Goal: Share content: Share content

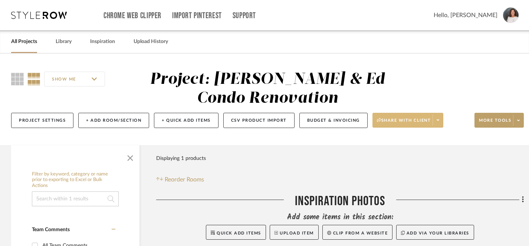
click at [424, 120] on span "Share with client" at bounding box center [404, 123] width 54 height 11
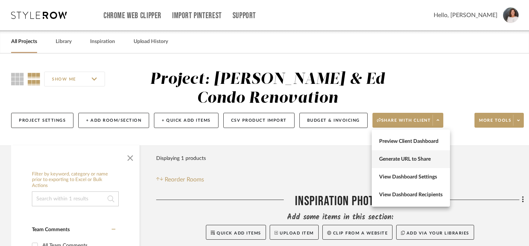
click at [401, 160] on span "Generate URL to Share" at bounding box center [410, 159] width 63 height 6
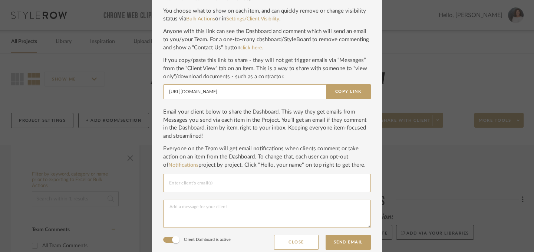
scroll to position [61, 0]
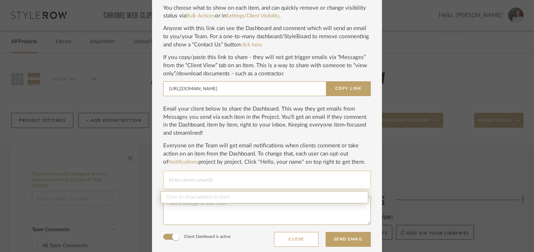
click at [282, 183] on input "Email selection" at bounding box center [267, 179] width 196 height 9
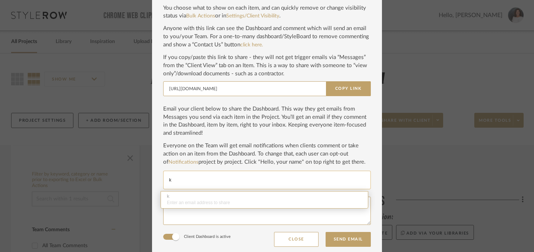
type input "k"
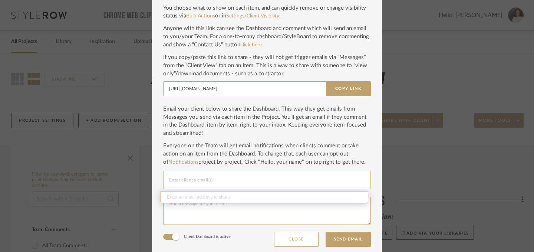
paste input "karrot.martin@gmail.com"
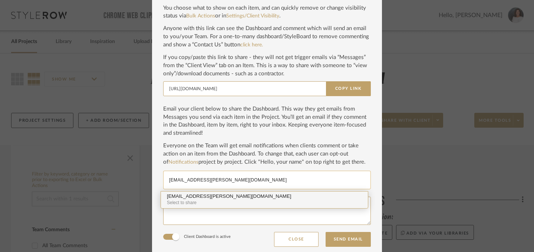
type input "karrot.martin@gmail.com"
click at [183, 198] on div "karrot.martin@gmail.com" at bounding box center [264, 197] width 195 height 6
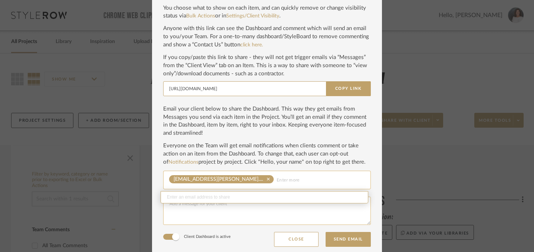
click at [185, 220] on textarea at bounding box center [267, 211] width 208 height 28
click at [185, 204] on textarea "Hi Karen, I've sent instructions on how use your StyleRow dashboard, but I'm ha…" at bounding box center [267, 211] width 208 height 28
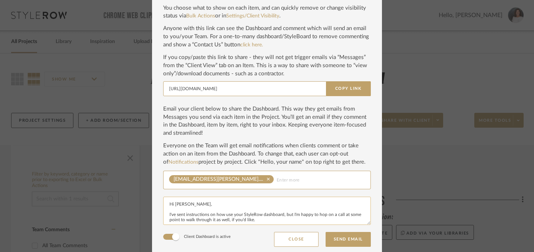
scroll to position [65, 0]
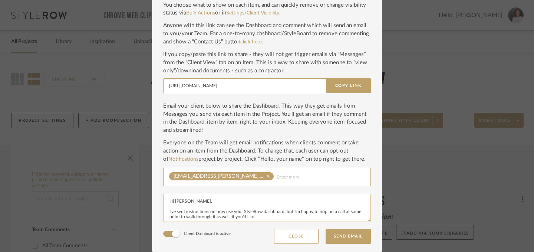
click at [182, 212] on textarea "Hi Karen, I've sent instructions on how use your StyleRow dashboard, but I'm ha…" at bounding box center [267, 208] width 208 height 28
click at [243, 213] on textarea "Hi Karen, I've emailed some instructions on how use your StyleRow dashboard, bu…" at bounding box center [267, 208] width 208 height 28
click at [313, 213] on textarea "Hi Karen, I've emailed some instructions on how to use your StyleRow dashboard,…" at bounding box center [267, 208] width 208 height 28
click at [282, 218] on textarea "Hi Karen, I've emailed some instructions on how to use your StyleRow dashboard,…" at bounding box center [267, 208] width 208 height 28
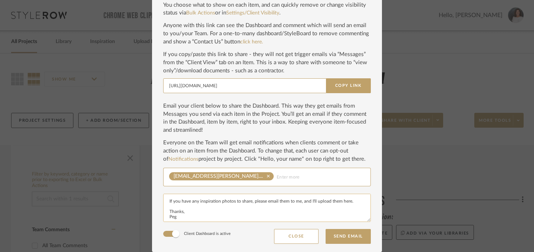
drag, startPoint x: 166, startPoint y: 211, endPoint x: 207, endPoint y: 208, distance: 41.0
click at [207, 208] on textarea "Hi Karen, I've emailed some instructions on how to use your StyleRow dashboard,…" at bounding box center [267, 208] width 208 height 28
paste textarea "’ve emailed some instructions on how to use your StyleRow dashboard, and I’m ha…"
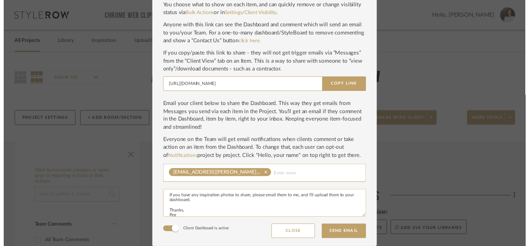
scroll to position [32, 0]
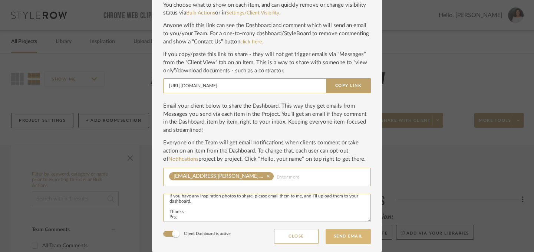
type textarea "Hi Karen, I’ve emailed some instructions on how to use your StyleRow dashboard,…"
click at [343, 237] on button "Send Email" at bounding box center [348, 236] width 45 height 15
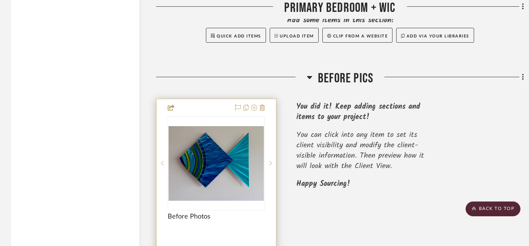
scroll to position [718, 0]
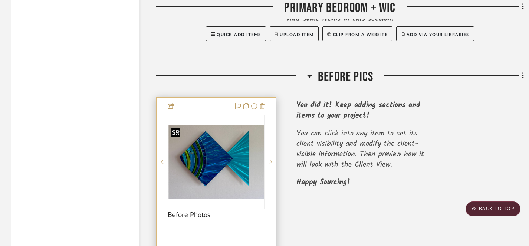
click at [223, 168] on img "0" at bounding box center [216, 162] width 96 height 75
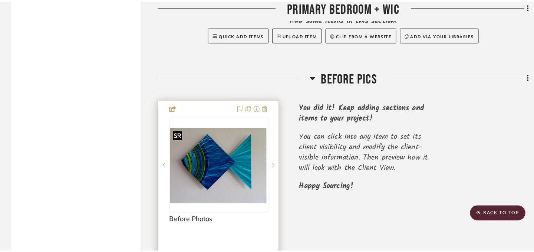
scroll to position [0, 0]
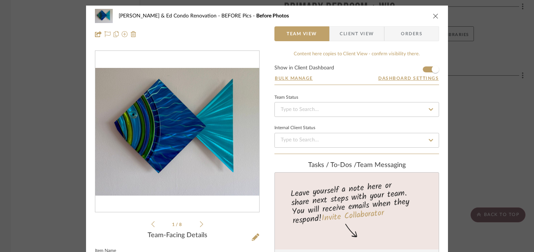
click at [200, 225] on icon at bounding box center [201, 224] width 3 height 7
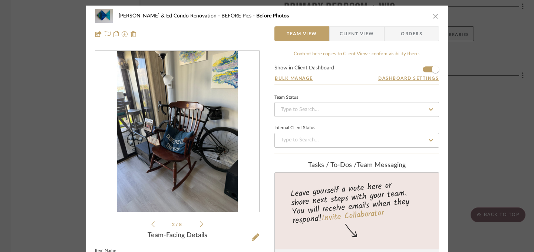
click at [200, 225] on icon at bounding box center [201, 224] width 3 height 6
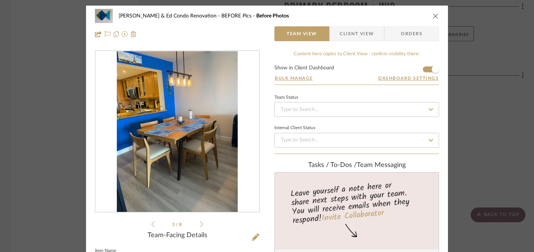
click at [200, 225] on icon at bounding box center [201, 224] width 3 height 6
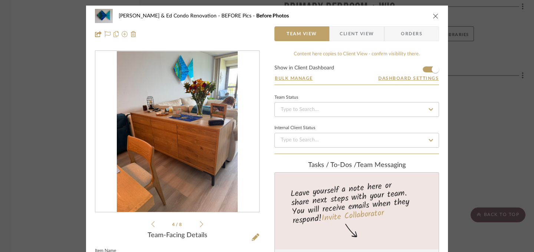
click at [200, 225] on icon at bounding box center [201, 224] width 3 height 6
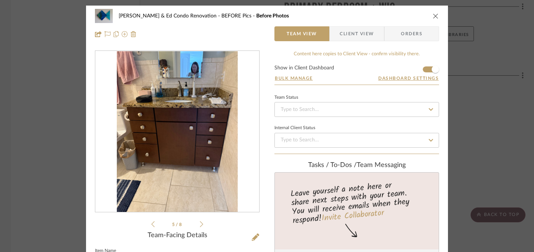
click at [200, 225] on icon at bounding box center [201, 224] width 3 height 6
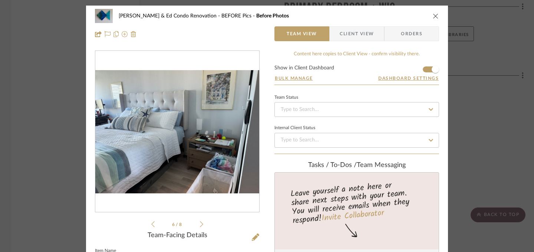
click at [200, 225] on icon at bounding box center [201, 224] width 3 height 6
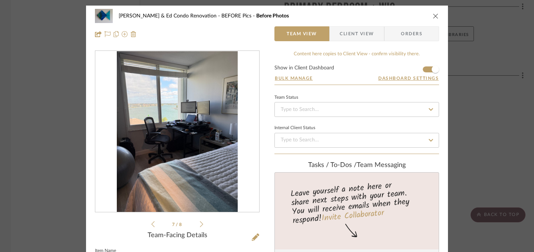
click at [200, 225] on icon at bounding box center [201, 224] width 3 height 6
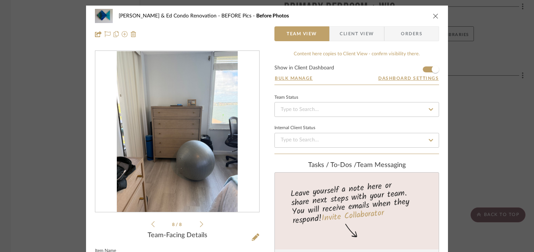
click at [200, 225] on icon at bounding box center [201, 224] width 3 height 6
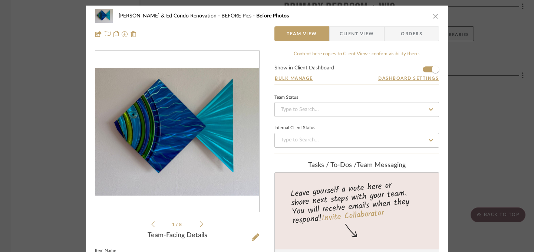
click at [434, 18] on icon "close" at bounding box center [436, 16] width 6 height 6
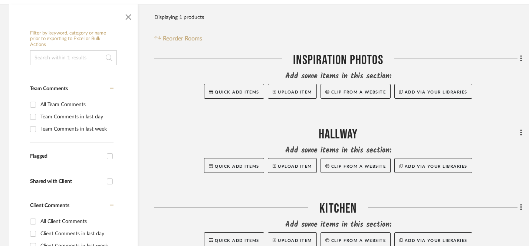
scroll to position [142, 2]
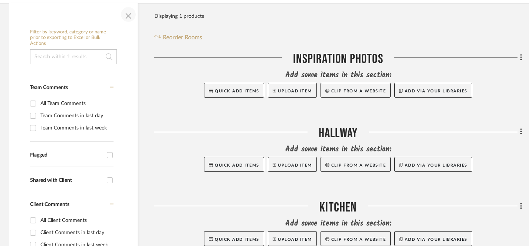
click at [128, 15] on span "button" at bounding box center [128, 15] width 18 height 18
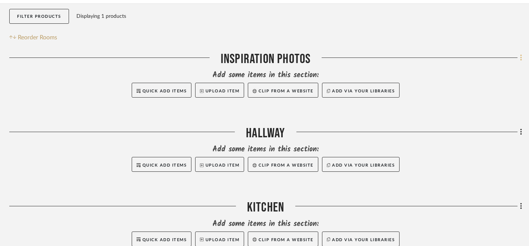
click at [520, 60] on icon at bounding box center [521, 58] width 2 height 8
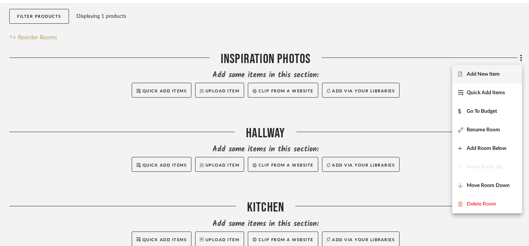
click at [485, 75] on span "Add New Item" at bounding box center [482, 74] width 33 height 6
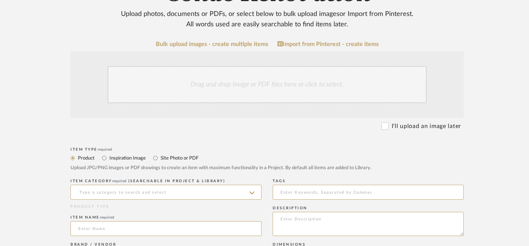
scroll to position [141, 0]
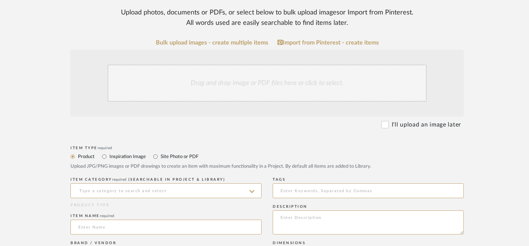
click at [292, 82] on div "Drag and drop image or PDF files here or click to select." at bounding box center [267, 83] width 319 height 37
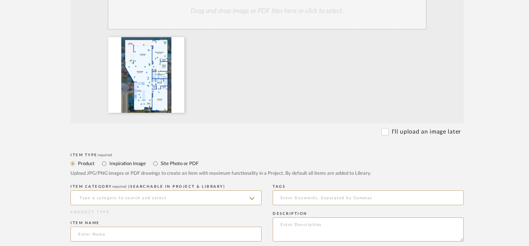
scroll to position [217, 0]
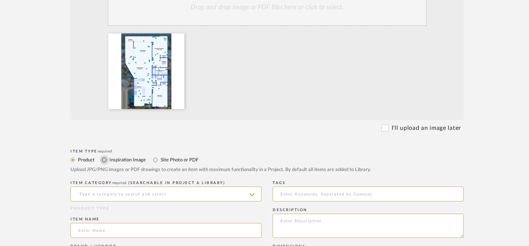
click at [104, 160] on input "Inspiration Image" at bounding box center [104, 159] width 9 height 9
radio input "true"
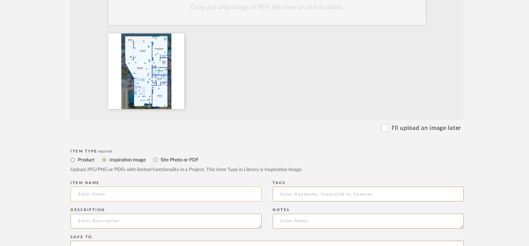
click at [114, 194] on input at bounding box center [165, 194] width 191 height 15
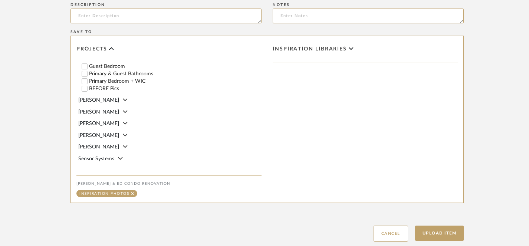
scroll to position [470, 0]
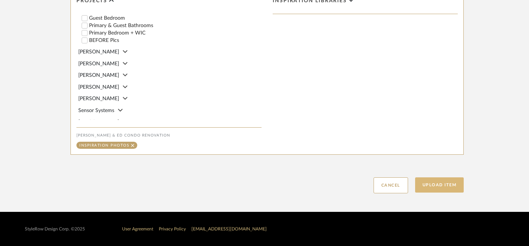
type input "Floor Plan"
click at [435, 187] on button "Upload Item" at bounding box center [439, 184] width 49 height 15
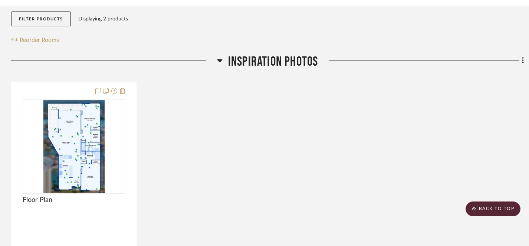
scroll to position [137, 0]
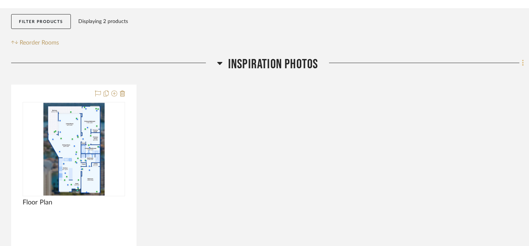
click at [523, 65] on icon at bounding box center [523, 63] width 2 height 8
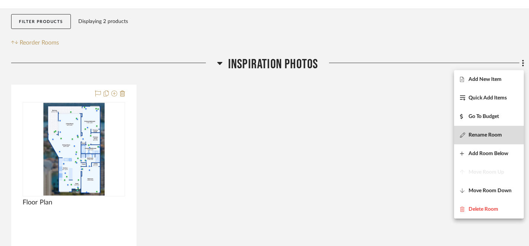
click at [479, 135] on span "Rename Room" at bounding box center [484, 135] width 33 height 6
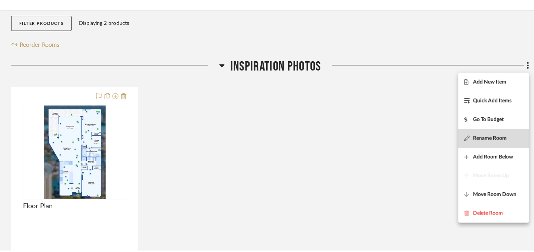
scroll to position [0, 0]
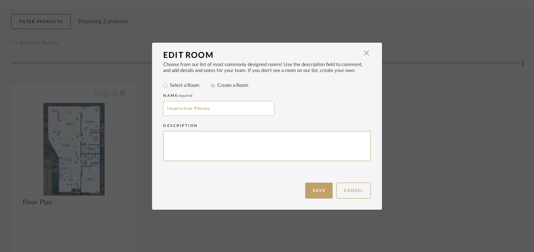
click at [235, 109] on input "Inspiration Photos" at bounding box center [218, 108] width 111 height 15
type input "Inspo Pics | Layouts | Mood Boards"
click at [317, 191] on button "Save" at bounding box center [318, 190] width 27 height 16
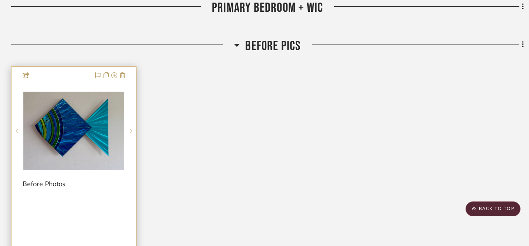
scroll to position [1029, 0]
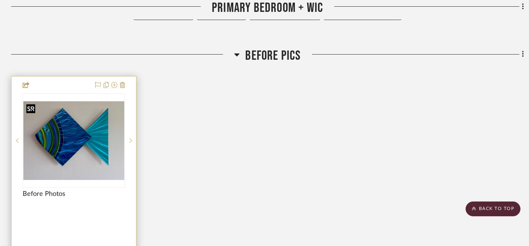
click at [88, 148] on img "0" at bounding box center [73, 140] width 101 height 79
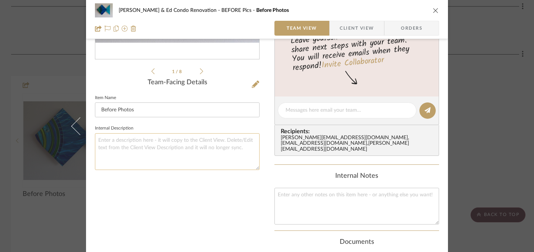
scroll to position [155, 0]
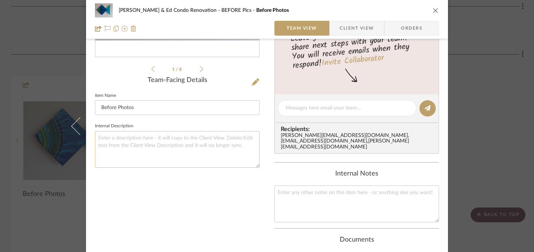
click at [172, 141] on textarea at bounding box center [177, 149] width 165 height 37
type textarea "K"
type textarea "e"
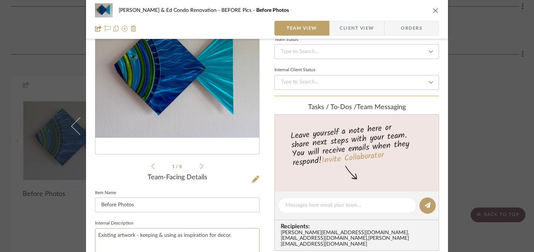
scroll to position [0, 0]
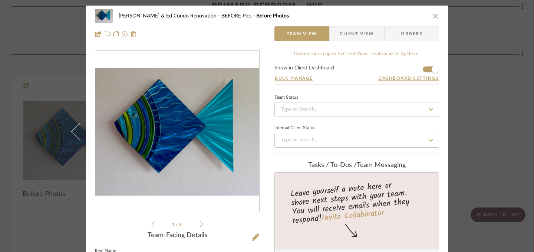
type textarea "Existing artwork - keeping & using as inspiration for decor."
click at [433, 14] on icon "close" at bounding box center [436, 16] width 6 height 6
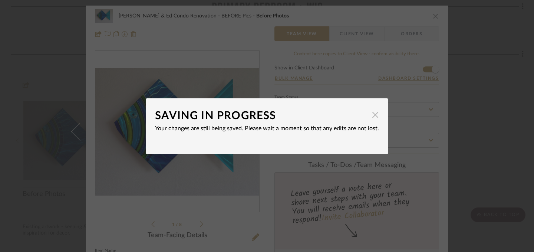
click at [373, 117] on span "button" at bounding box center [375, 115] width 15 height 15
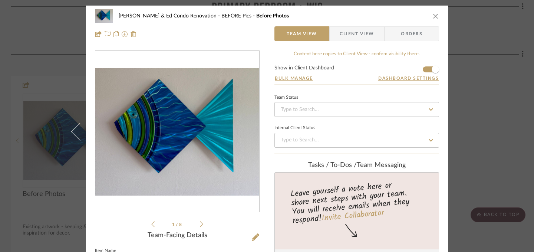
click at [433, 14] on icon "close" at bounding box center [436, 16] width 6 height 6
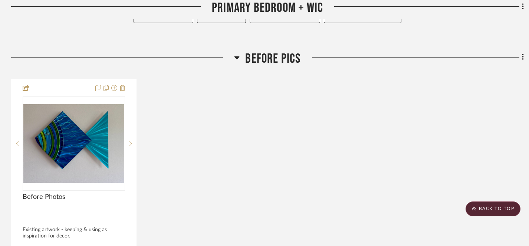
scroll to position [1026, 0]
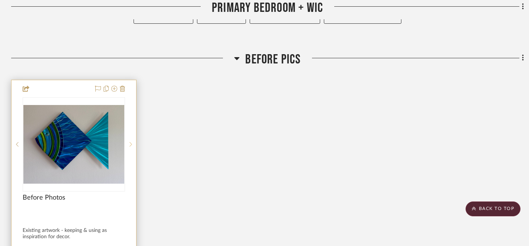
click at [131, 142] on icon at bounding box center [130, 144] width 3 height 4
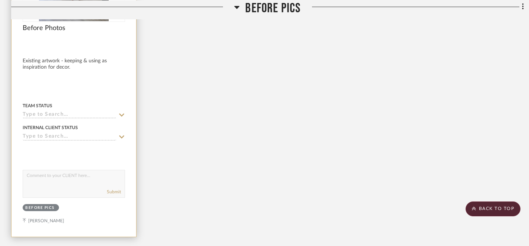
scroll to position [1197, 0]
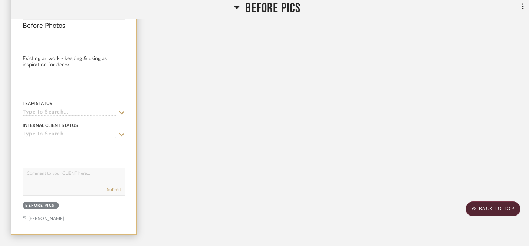
click at [86, 173] on textarea at bounding box center [74, 175] width 102 height 14
type textarea "O"
type textarea "Rocking chair is sentimental and using in new condo."
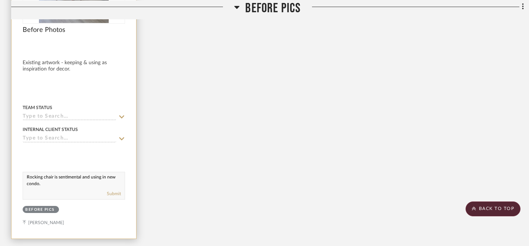
scroll to position [1196, 0]
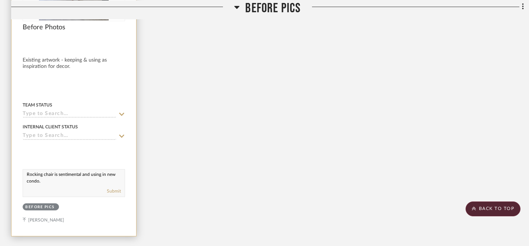
click at [27, 175] on textarea "Rocking chair is sentimental and using in new condo." at bounding box center [74, 176] width 102 height 14
drag, startPoint x: 27, startPoint y: 175, endPoint x: 49, endPoint y: 184, distance: 24.3
click at [49, 184] on div "Rocking chair is sentimental and using in new condo. Submit" at bounding box center [74, 183] width 102 height 28
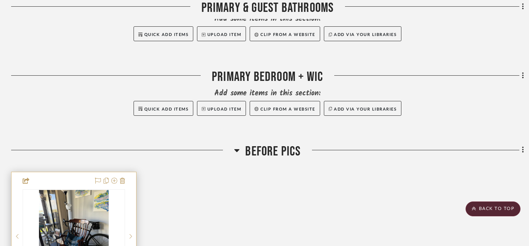
scroll to position [931, 0]
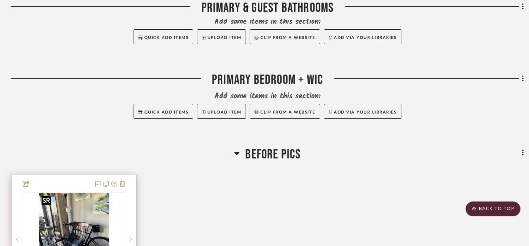
click at [93, 219] on img "1" at bounding box center [74, 239] width 70 height 93
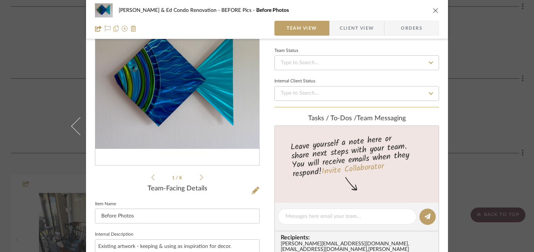
scroll to position [34, 0]
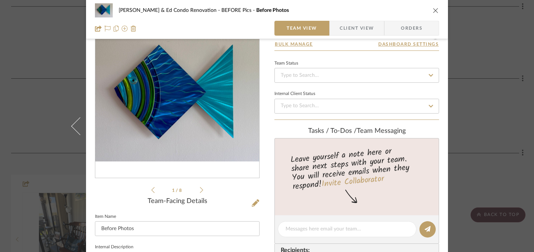
click at [200, 190] on icon at bounding box center [201, 190] width 3 height 7
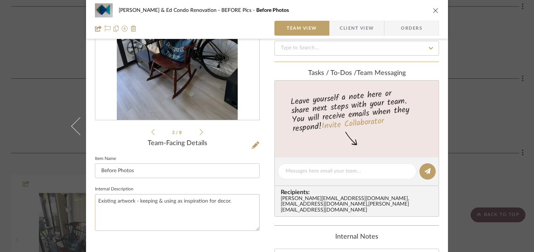
scroll to position [86, 0]
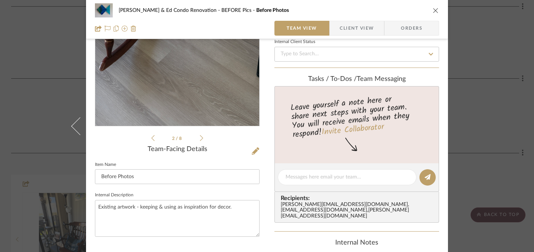
click at [195, 97] on img "1" at bounding box center [177, 45] width 121 height 161
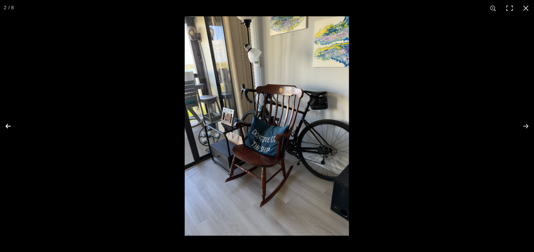
click at [8, 128] on button at bounding box center [13, 126] width 26 height 37
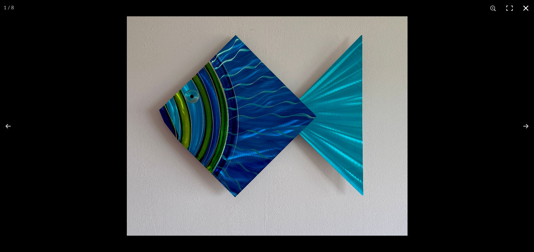
click at [525, 7] on button at bounding box center [526, 8] width 16 height 16
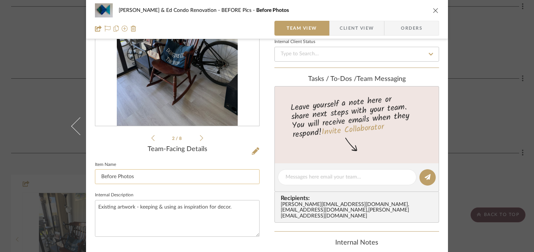
click at [174, 178] on input "Before Photos" at bounding box center [177, 176] width 165 height 15
click at [233, 206] on textarea "Existing artwork - keeping & using as inspiration for decor." at bounding box center [177, 218] width 165 height 37
paste textarea "Rocking chair is sentimental and using in new condo."
click at [200, 136] on icon at bounding box center [201, 138] width 3 height 6
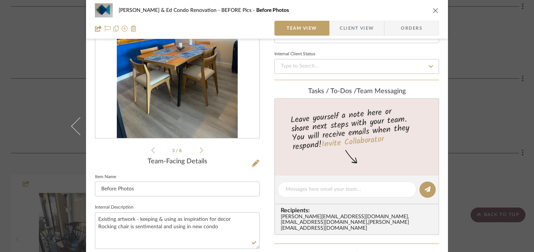
scroll to position [73, 0]
click at [146, 232] on textarea "Existing artwork - keeping & using as inspiration for decor Rocking chair is se…" at bounding box center [177, 230] width 165 height 37
click at [200, 150] on icon at bounding box center [201, 151] width 3 height 6
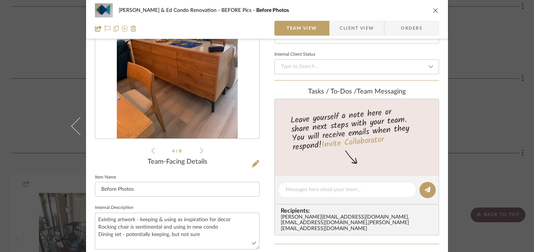
click at [200, 150] on icon at bounding box center [201, 151] width 3 height 6
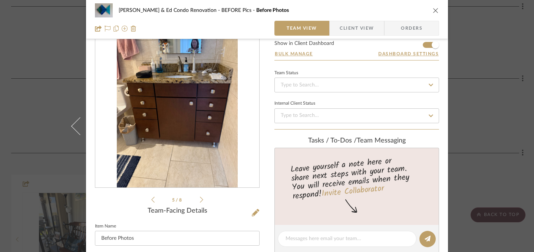
scroll to position [13, 0]
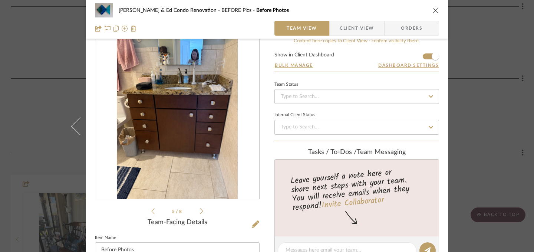
click at [200, 212] on icon at bounding box center [201, 211] width 3 height 6
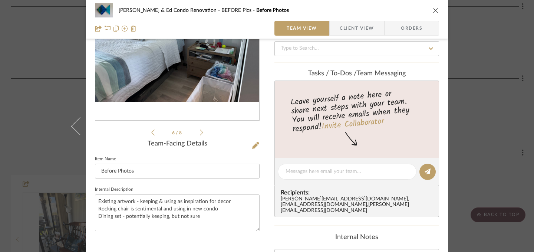
scroll to position [99, 0]
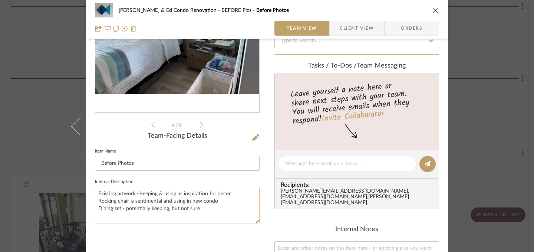
click at [200, 211] on textarea "Existing artwork - keeping & using as inspiration for decor Rocking chair is se…" at bounding box center [177, 205] width 165 height 37
click at [165, 215] on textarea "Existing artwork - keeping & using as inspiration for decor Rocking chair is se…" at bounding box center [177, 205] width 165 height 37
click at [163, 216] on textarea "Existing artwork - keeping & using as inspiration for decor Rocking chair is se…" at bounding box center [177, 205] width 165 height 37
type textarea "Existing artwork - keeping & using as inspiration for decor Rocking chair is se…"
click at [200, 123] on icon at bounding box center [201, 124] width 3 height 7
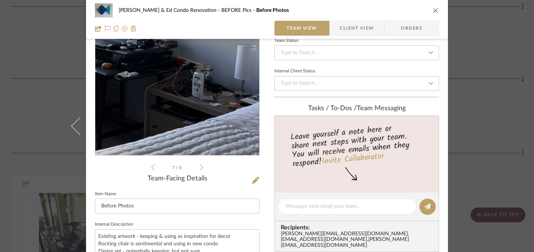
scroll to position [72, 0]
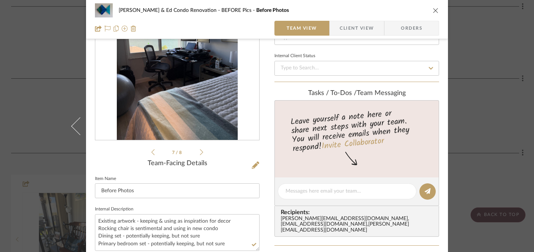
click at [200, 152] on icon at bounding box center [201, 152] width 3 height 7
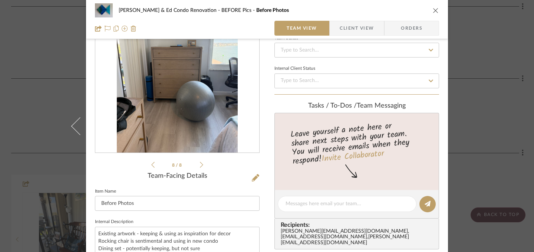
scroll to position [56, 0]
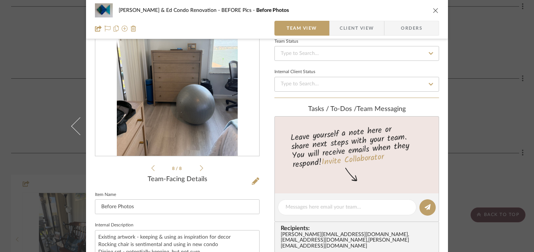
click at [433, 10] on icon "close" at bounding box center [436, 10] width 6 height 6
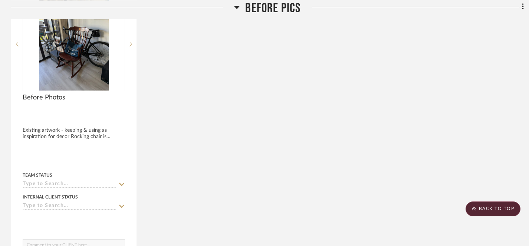
scroll to position [1083, 0]
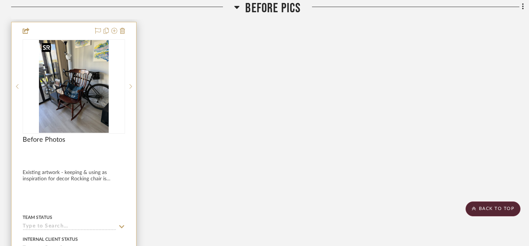
click at [75, 94] on img "1" at bounding box center [74, 86] width 70 height 93
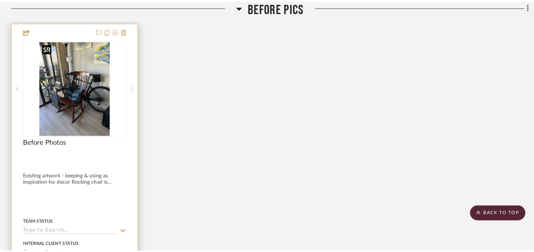
scroll to position [0, 0]
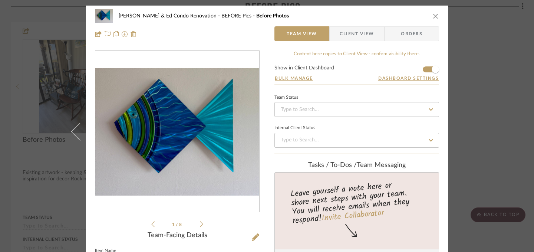
click at [200, 225] on icon at bounding box center [201, 224] width 3 height 7
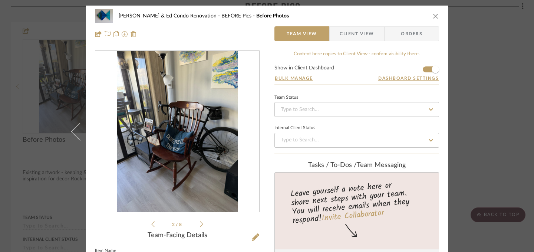
click at [200, 225] on icon at bounding box center [201, 224] width 3 height 7
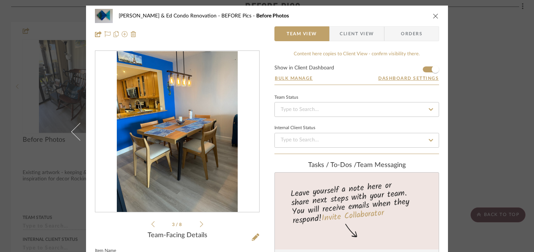
click at [200, 224] on icon at bounding box center [201, 224] width 3 height 7
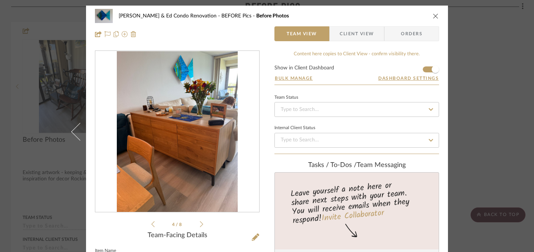
click at [200, 224] on icon at bounding box center [201, 224] width 3 height 7
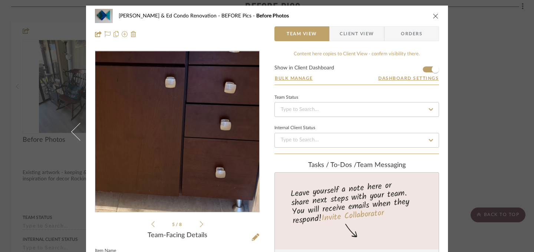
click at [191, 144] on img "4" at bounding box center [177, 131] width 121 height 161
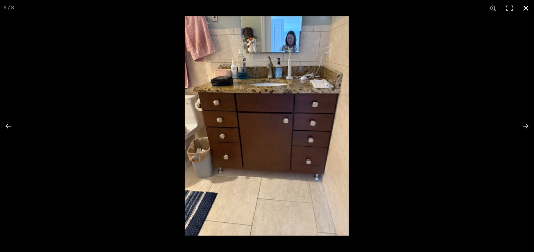
click at [526, 6] on button at bounding box center [526, 8] width 16 height 16
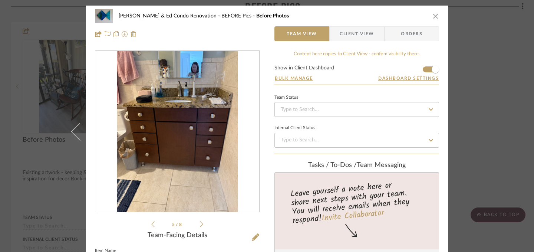
click at [435, 15] on icon "close" at bounding box center [436, 16] width 6 height 6
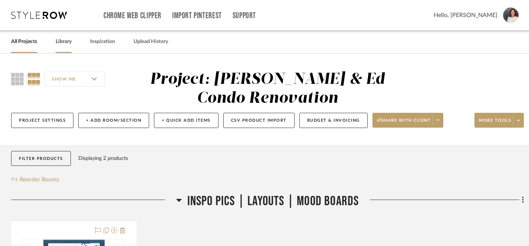
click at [63, 40] on link "Library" at bounding box center [64, 42] width 16 height 10
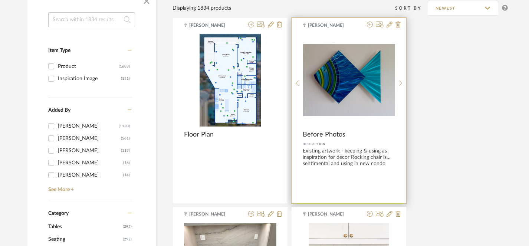
scroll to position [123, 0]
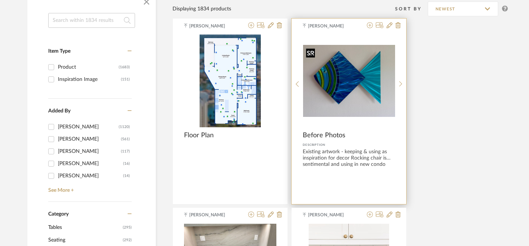
click at [351, 78] on img "0" at bounding box center [349, 81] width 92 height 72
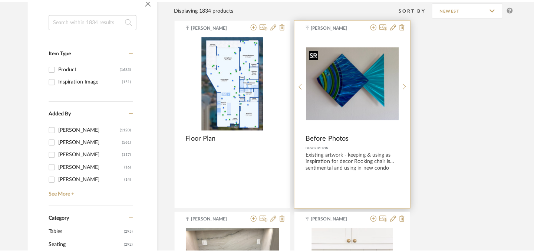
scroll to position [0, 0]
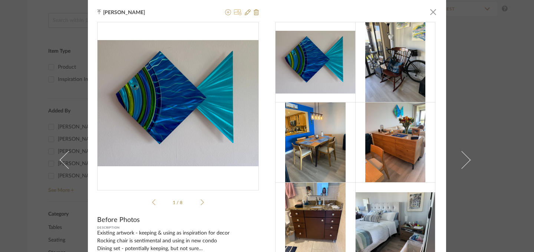
click at [235, 11] on icon at bounding box center [238, 12] width 8 height 6
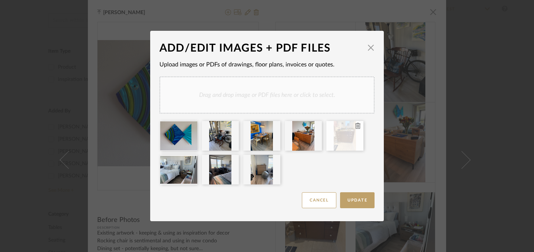
click at [355, 125] on icon at bounding box center [357, 126] width 5 height 6
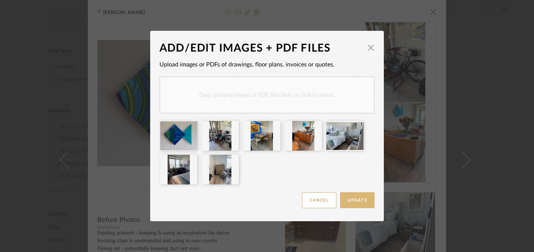
click at [360, 200] on span "Update" at bounding box center [357, 200] width 20 height 4
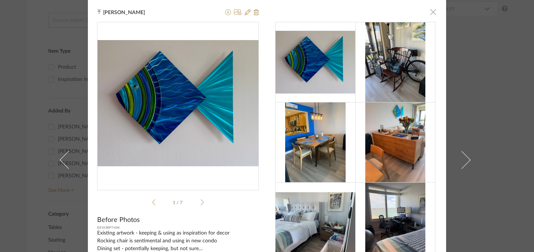
click at [429, 15] on span "button" at bounding box center [433, 11] width 15 height 15
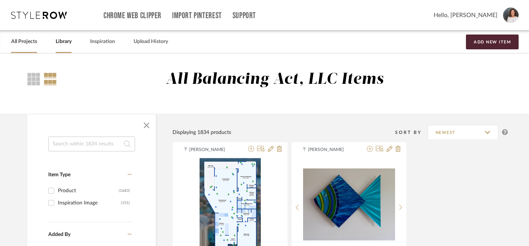
click at [29, 42] on link "All Projects" at bounding box center [24, 42] width 26 height 10
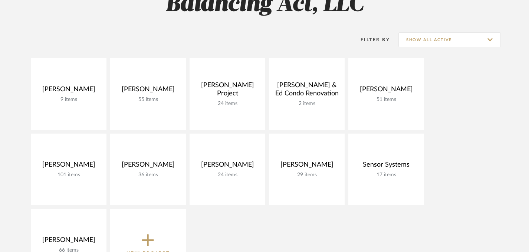
scroll to position [80, 0]
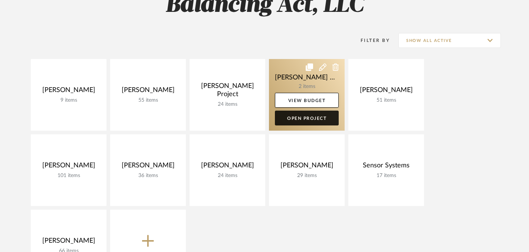
click at [307, 119] on link "Open Project" at bounding box center [307, 117] width 64 height 15
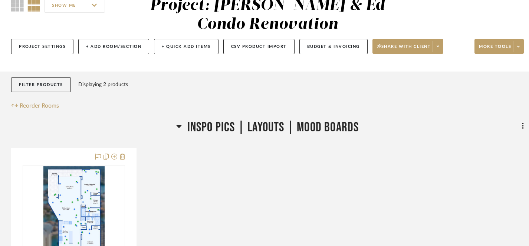
scroll to position [81, 0]
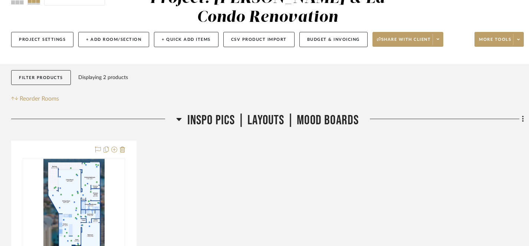
click at [522, 121] on icon at bounding box center [523, 119] width 2 height 8
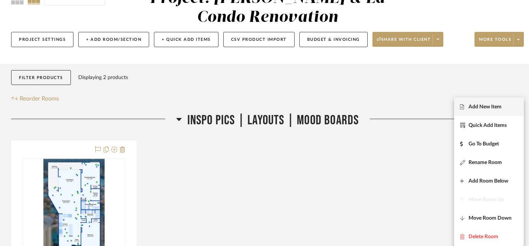
click at [484, 107] on span "Add New Item" at bounding box center [484, 107] width 33 height 6
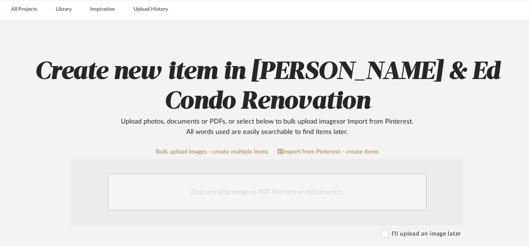
scroll to position [45, 0]
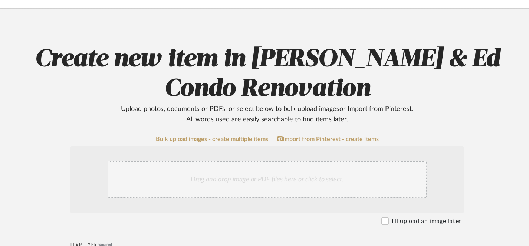
click at [285, 180] on div "Drag and drop image or PDF files here or click to select." at bounding box center [267, 179] width 319 height 37
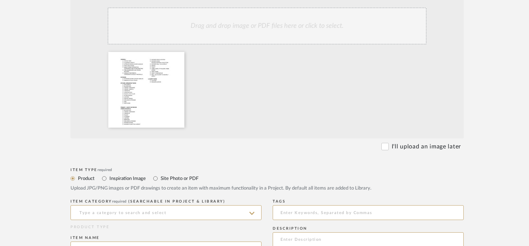
scroll to position [199, 0]
click at [105, 178] on input "Inspiration Image" at bounding box center [104, 177] width 9 height 9
radio input "true"
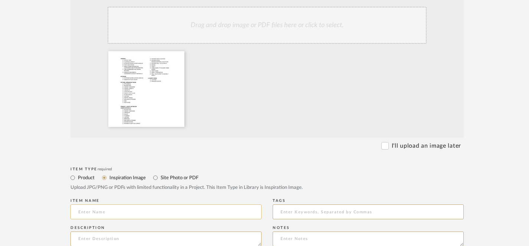
click at [125, 214] on input at bounding box center [165, 211] width 191 height 15
click at [89, 212] on input "Full Scope of Work" at bounding box center [165, 211] width 191 height 15
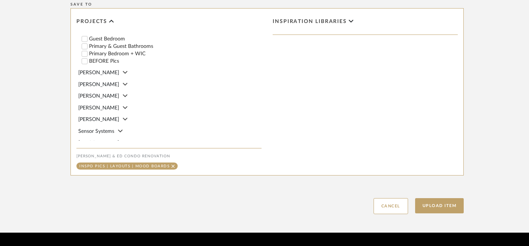
scroll to position [470, 0]
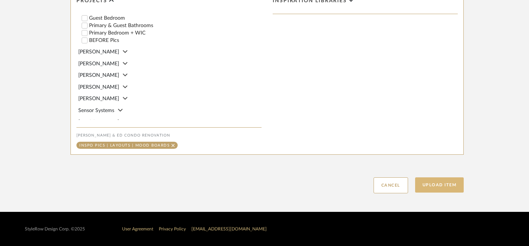
type input "Scope of Work"
click at [441, 185] on button "Upload Item" at bounding box center [439, 184] width 49 height 15
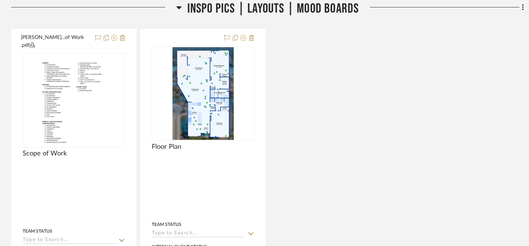
scroll to position [194, 0]
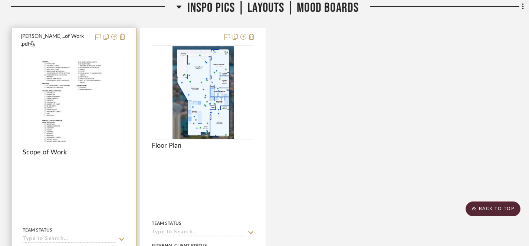
click at [69, 39] on button "[PERSON_NAME]...of Work .pdf" at bounding box center [56, 41] width 70 height 16
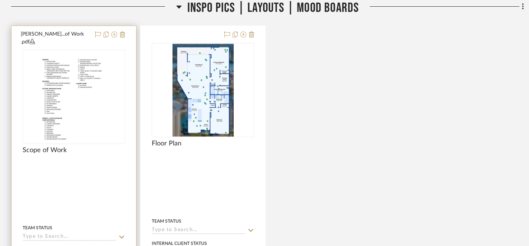
scroll to position [196, 0]
click at [35, 39] on icon at bounding box center [32, 41] width 5 height 5
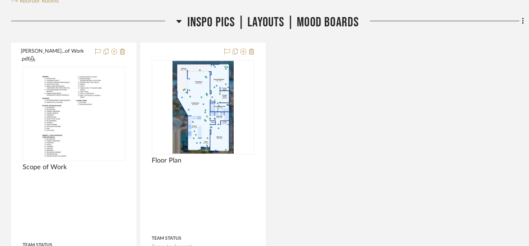
scroll to position [180, 0]
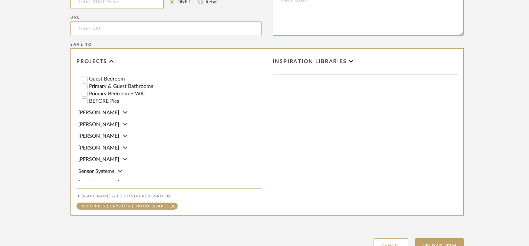
scroll to position [472, 0]
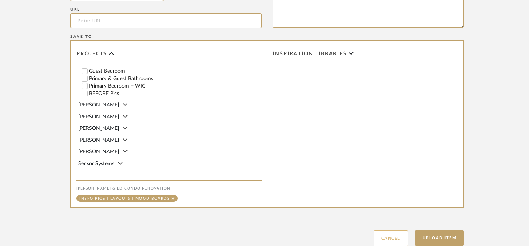
click at [385, 238] on button "Cancel" at bounding box center [390, 238] width 34 height 16
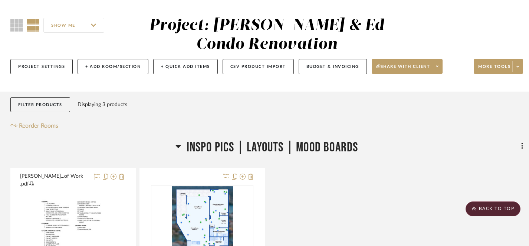
scroll to position [0, 1]
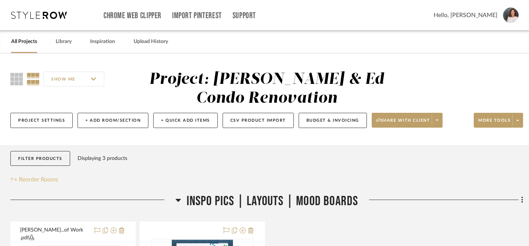
click at [30, 179] on span "Reorder Rooms" at bounding box center [38, 179] width 39 height 9
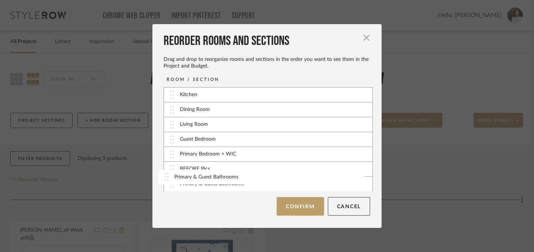
scroll to position [30, 0]
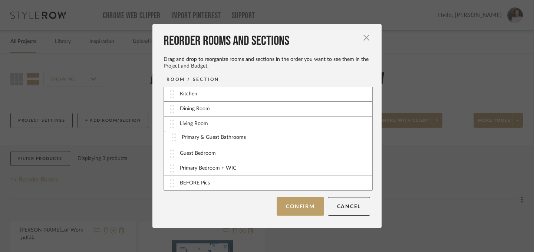
drag, startPoint x: 169, startPoint y: 186, endPoint x: 173, endPoint y: 139, distance: 46.9
drag, startPoint x: 168, startPoint y: 169, endPoint x: 166, endPoint y: 137, distance: 32.0
click at [294, 209] on button "Confirm" at bounding box center [300, 206] width 47 height 19
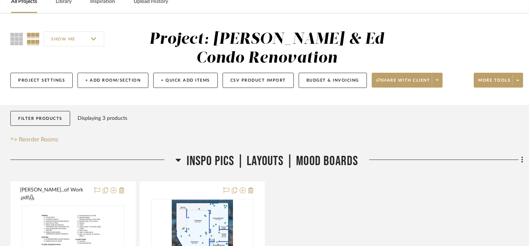
scroll to position [43, 1]
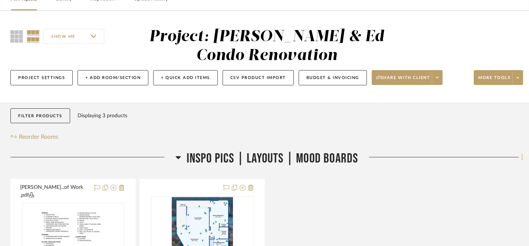
click at [519, 158] on fa-icon at bounding box center [520, 158] width 5 height 12
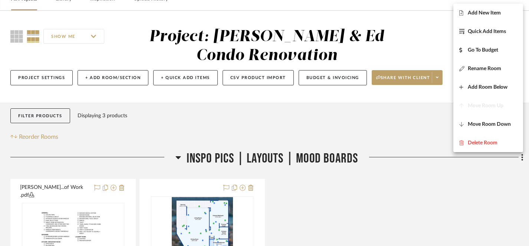
click at [411, 189] on div at bounding box center [264, 123] width 529 height 246
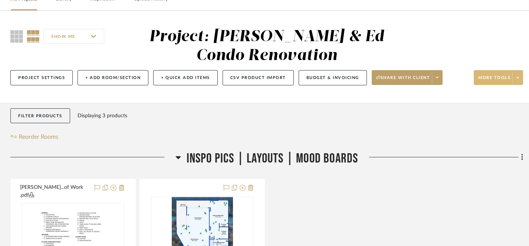
click at [494, 77] on span "More tools" at bounding box center [494, 80] width 32 height 11
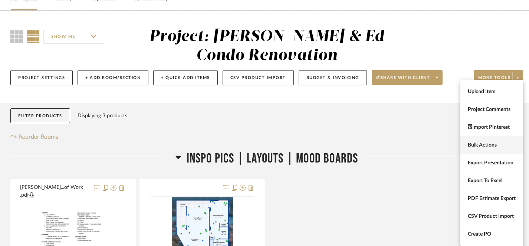
click at [473, 145] on span "Bulk Actions" at bounding box center [492, 145] width 48 height 6
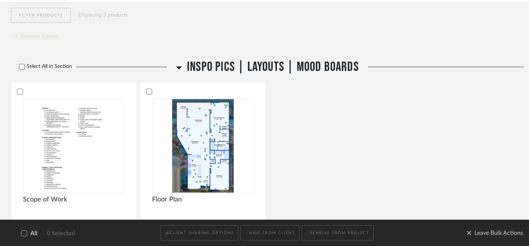
scroll to position [161, 0]
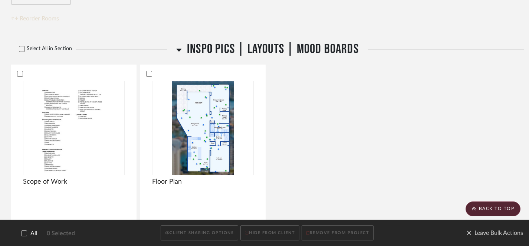
click at [23, 234] on icon at bounding box center [24, 233] width 5 height 4
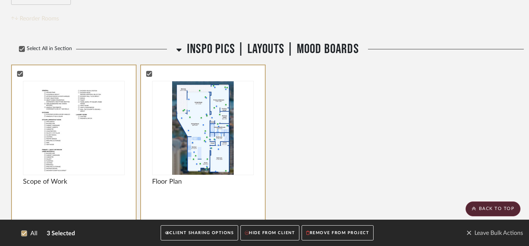
click at [209, 235] on button "CLIENT SHARING OPTIONS" at bounding box center [199, 232] width 77 height 15
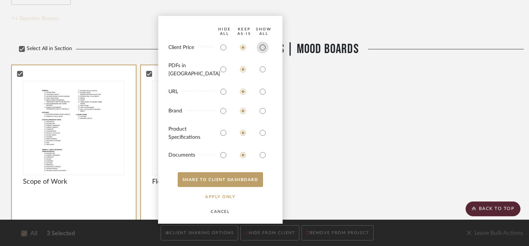
click at [263, 53] on input "radio" at bounding box center [263, 48] width 12 height 12
radio input "true"
click at [263, 70] on input "radio" at bounding box center [263, 69] width 12 height 12
radio input "true"
click at [261, 90] on input "radio" at bounding box center [263, 92] width 12 height 12
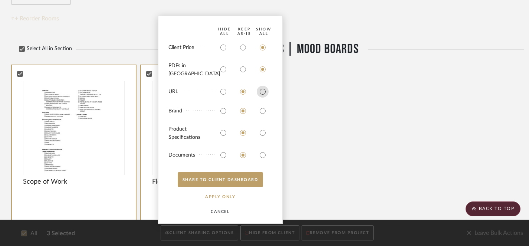
radio input "true"
click at [261, 109] on input "radio" at bounding box center [263, 111] width 12 height 12
radio input "true"
click at [261, 132] on input "radio" at bounding box center [263, 133] width 12 height 12
radio input "true"
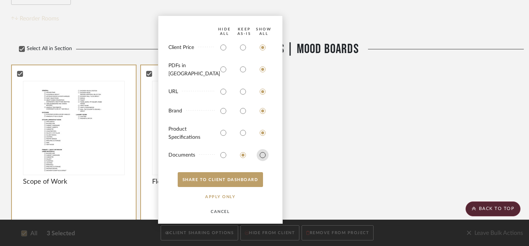
click at [262, 154] on input "radio" at bounding box center [263, 155] width 12 height 12
radio input "true"
click at [224, 178] on button "SHARE TO CLIENT Dashboard" at bounding box center [220, 179] width 85 height 15
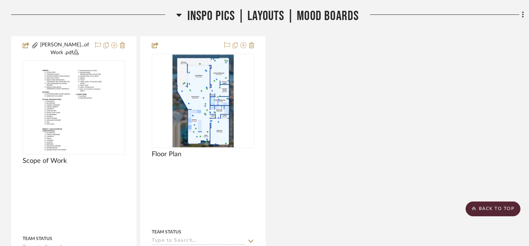
scroll to position [192, 0]
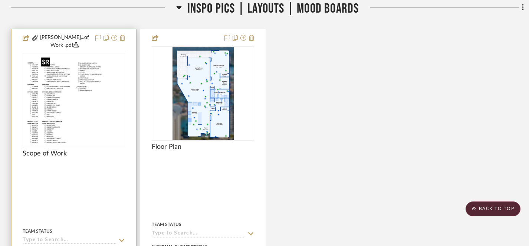
click at [93, 135] on img "0" at bounding box center [59, 100] width 72 height 93
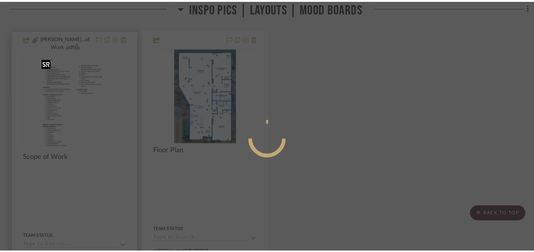
scroll to position [0, 0]
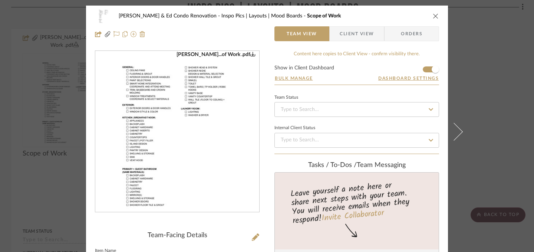
click at [433, 17] on icon "close" at bounding box center [436, 16] width 6 height 6
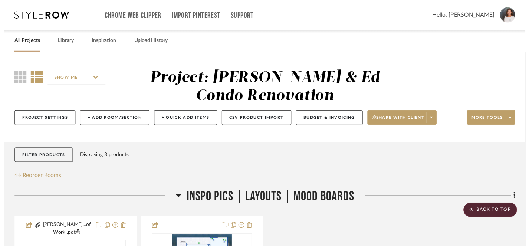
scroll to position [192, 0]
